Goal: Task Accomplishment & Management: Complete application form

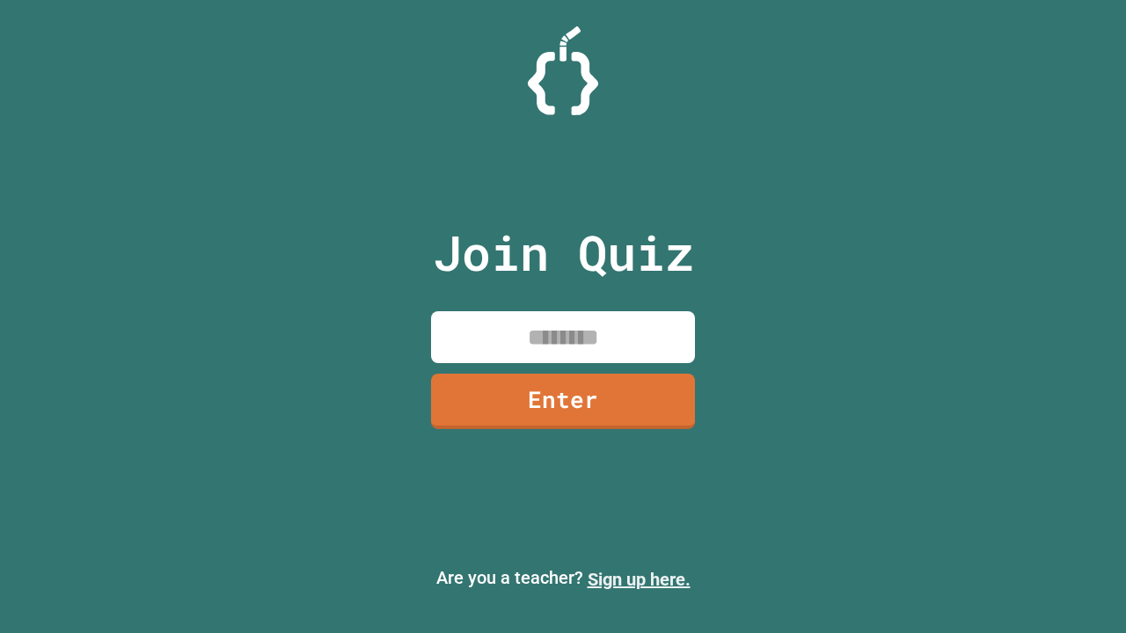
click at [639, 580] on link "Sign up here." at bounding box center [639, 579] width 103 height 21
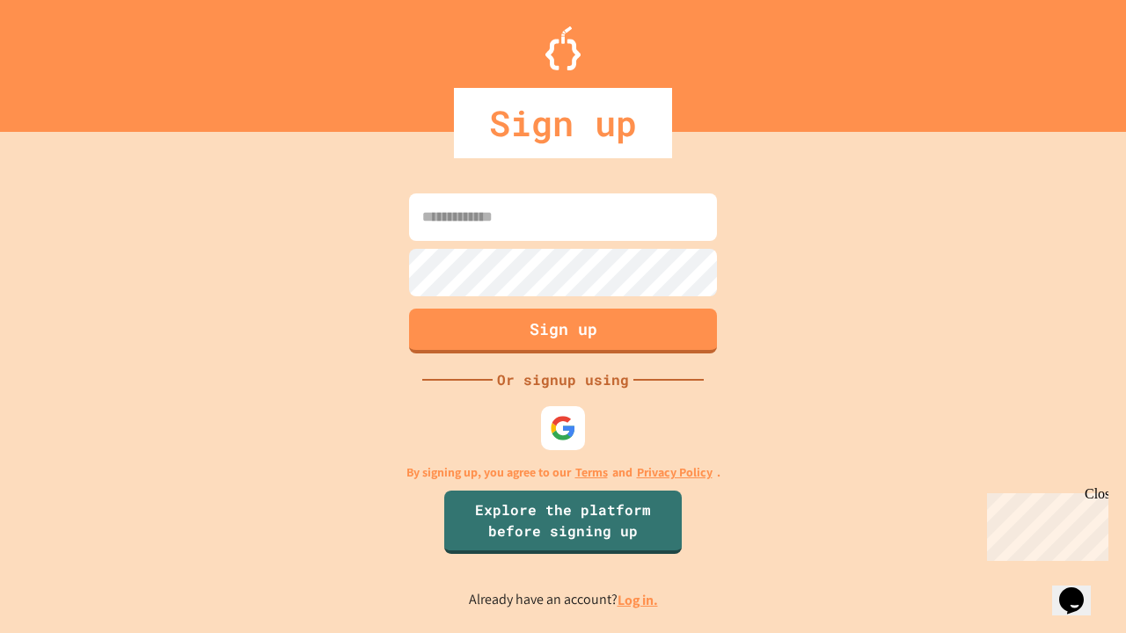
click at [639, 600] on link "Log in." at bounding box center [638, 600] width 40 height 18
